Goal: Check status

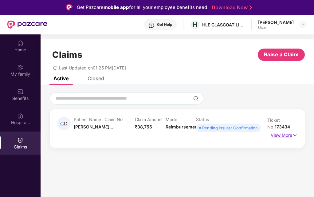
click at [280, 134] on p "View More" at bounding box center [284, 134] width 27 height 8
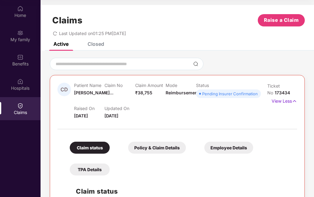
click at [95, 45] on div "Closed" at bounding box center [96, 44] width 17 height 6
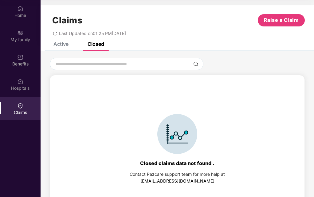
click at [63, 45] on div "Active" at bounding box center [60, 44] width 15 height 6
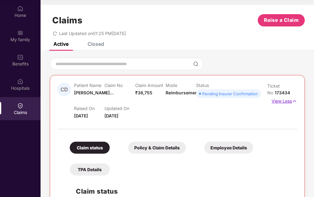
click at [276, 100] on p "View Less" at bounding box center [284, 100] width 25 height 8
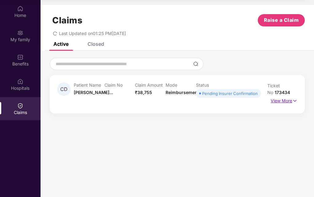
click at [276, 100] on p "View More" at bounding box center [284, 100] width 27 height 8
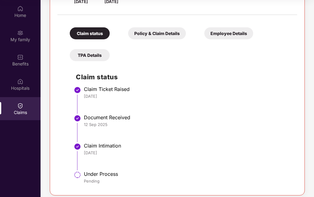
scroll to position [119, 0]
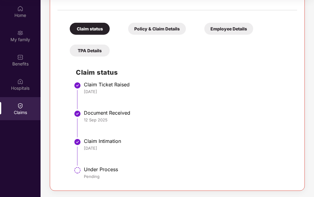
click at [149, 26] on div "Policy & Claim Details" at bounding box center [157, 29] width 58 height 12
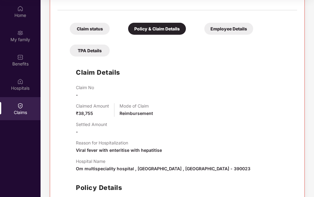
click at [207, 30] on div "Employee Details" at bounding box center [228, 29] width 49 height 12
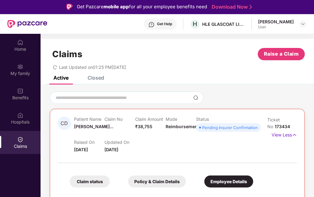
scroll to position [0, 0]
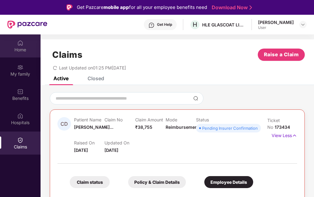
click at [21, 41] on img at bounding box center [20, 43] width 6 height 6
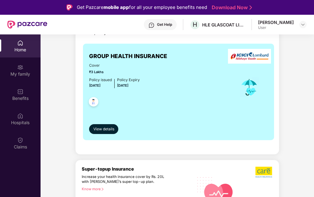
scroll to position [123, 0]
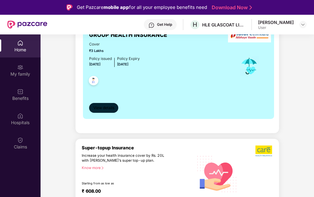
click at [108, 105] on span "View details" at bounding box center [103, 108] width 21 height 6
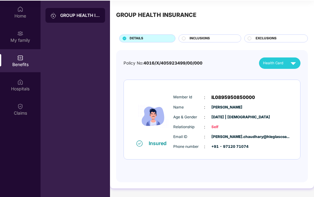
scroll to position [34, 0]
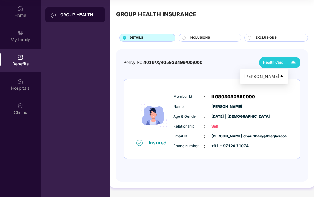
click at [292, 60] on img at bounding box center [293, 62] width 11 height 11
click at [284, 76] on img at bounding box center [281, 76] width 5 height 5
